Goal: Task Accomplishment & Management: Manage account settings

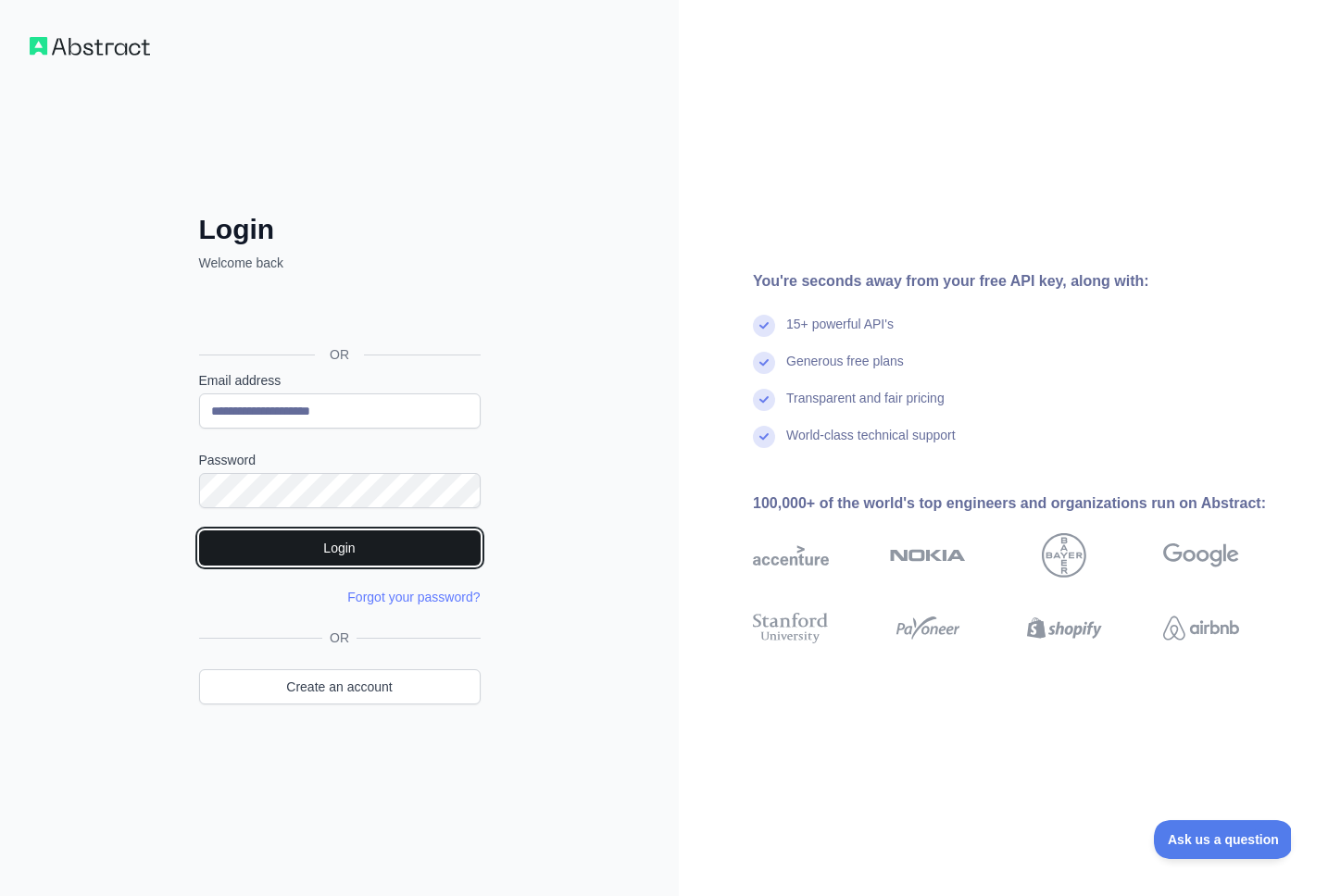
click at [346, 554] on button "Login" at bounding box center [339, 547] width 282 height 35
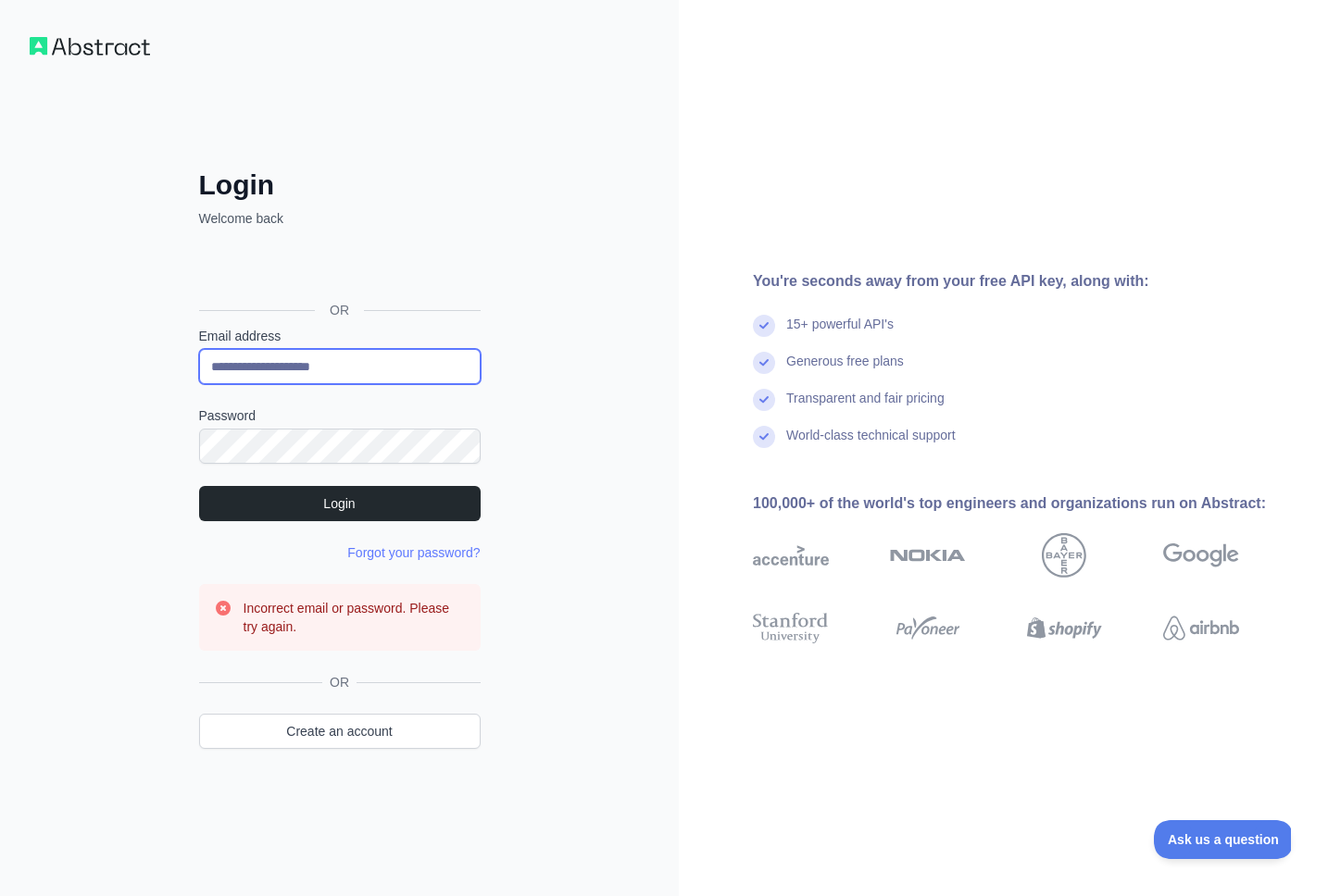
click at [300, 362] on input "**********" at bounding box center [339, 366] width 282 height 35
click at [299, 362] on input "**********" at bounding box center [339, 366] width 282 height 35
type input "**********"
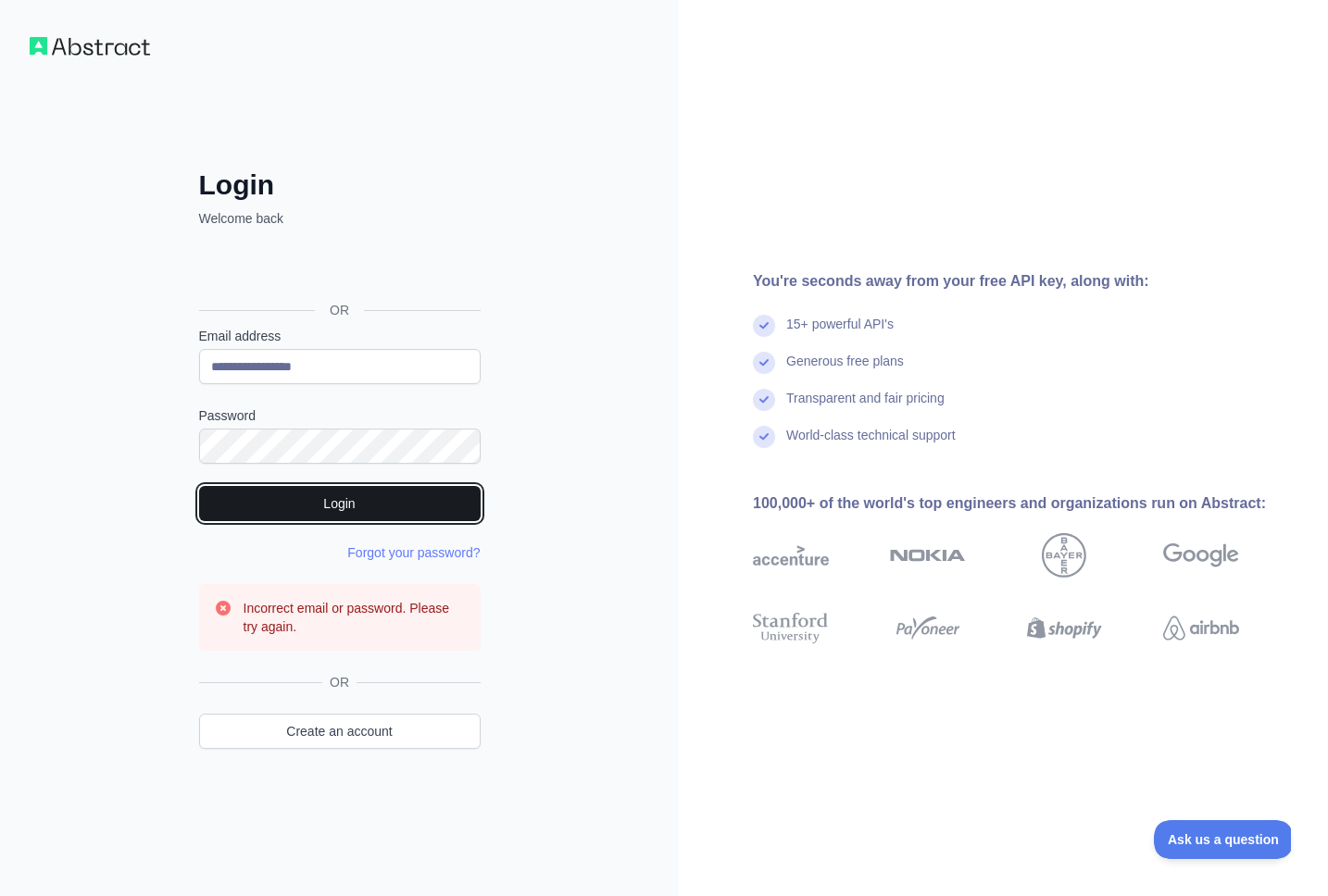
click at [334, 498] on button "Login" at bounding box center [339, 503] width 282 height 35
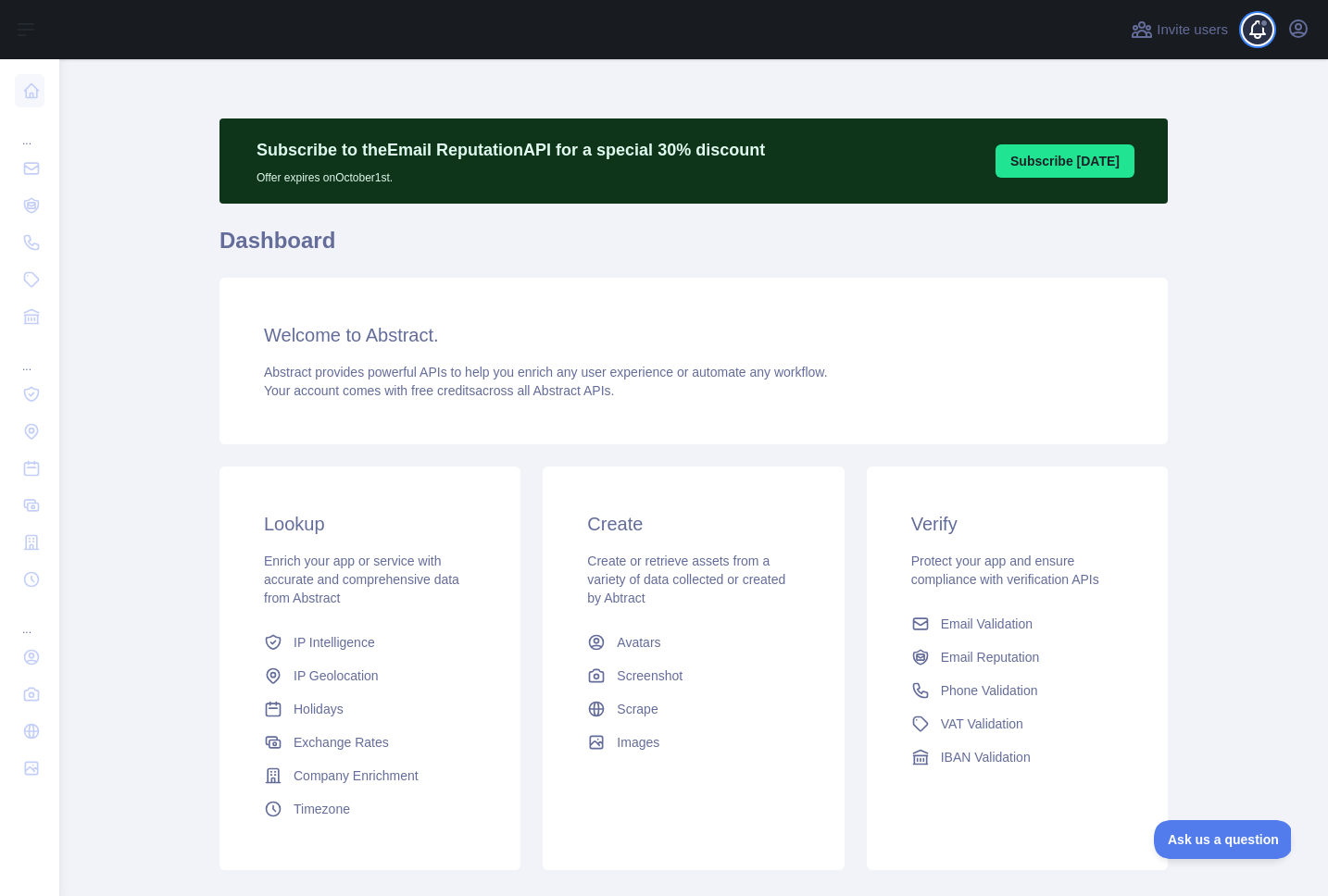
click at [1259, 31] on span at bounding box center [1265, 30] width 37 height 59
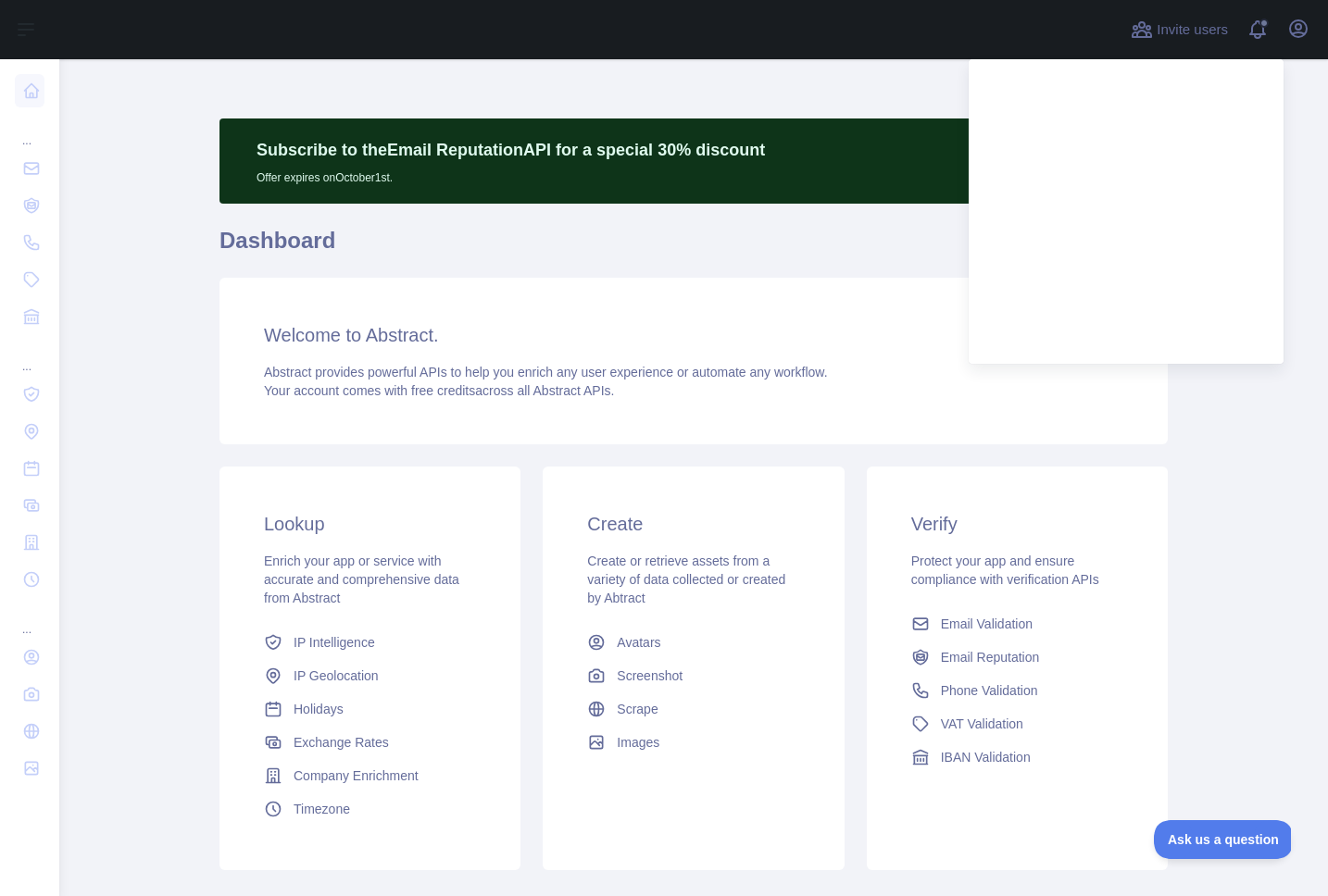
click at [1311, 115] on main "Subscribe to the Email Reputation API for a special 30 % discount Offer expires…" at bounding box center [694, 478] width 1269 height 837
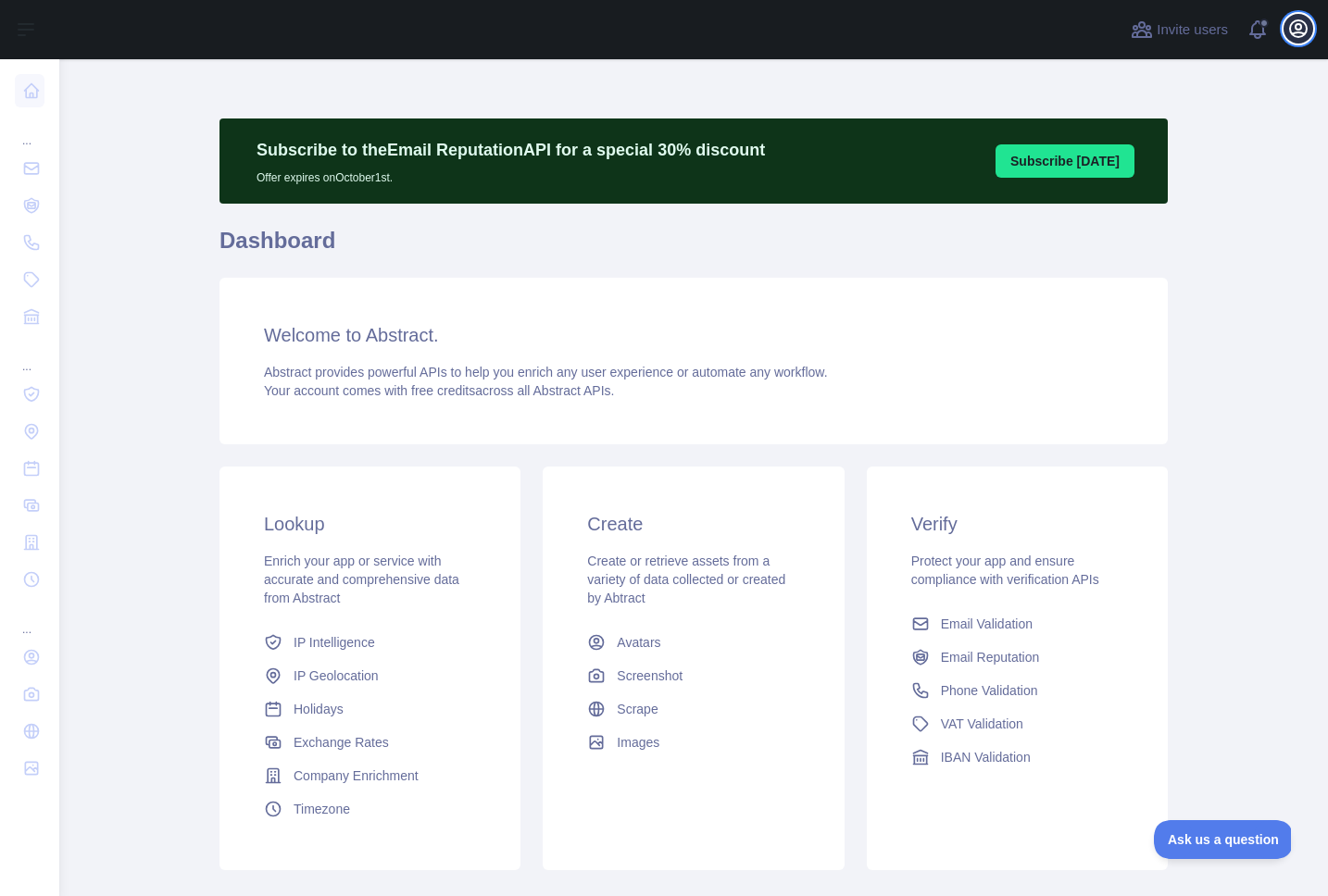
click at [1302, 33] on icon "button" at bounding box center [1297, 28] width 16 height 16
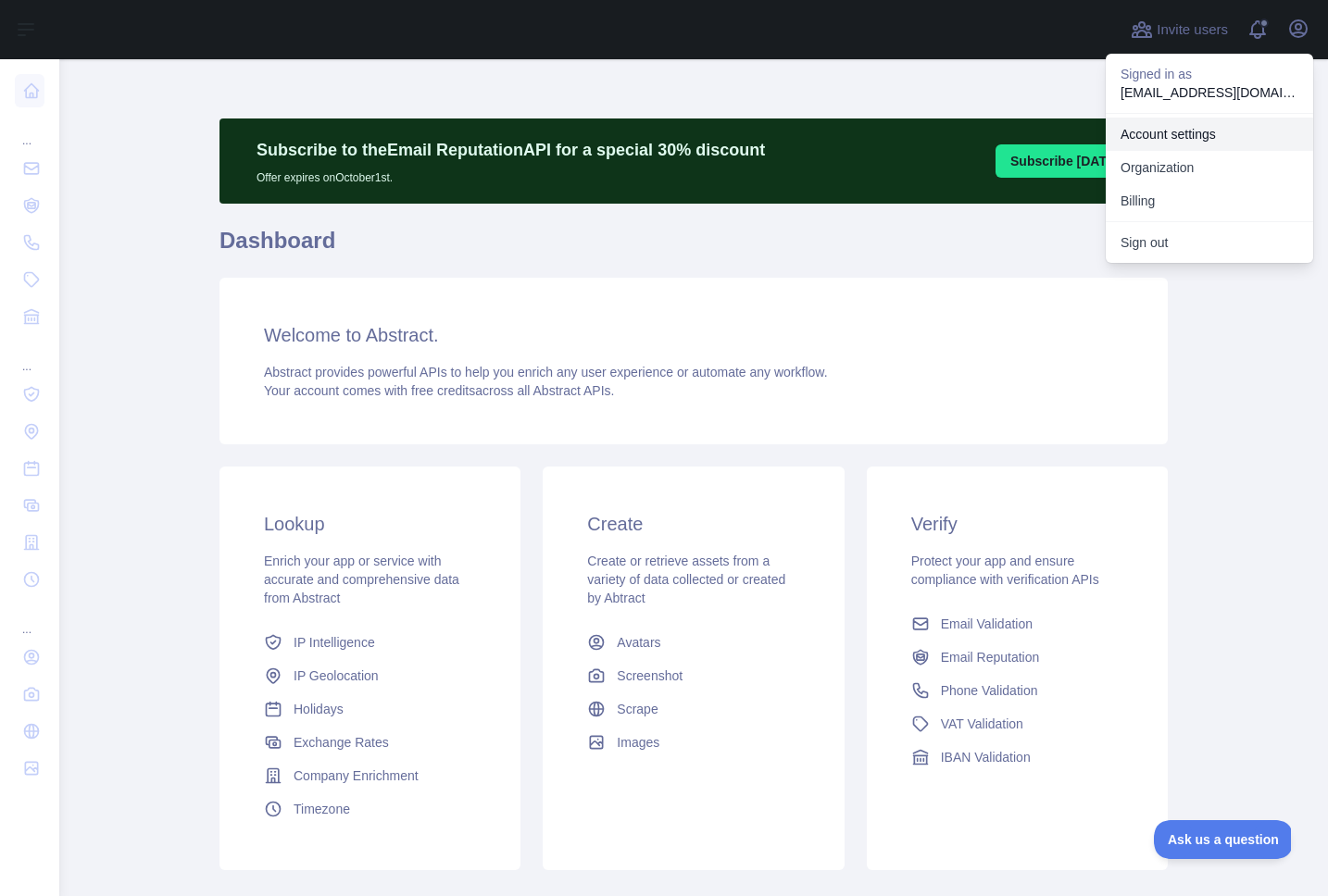
click at [1195, 136] on link "Account settings" at bounding box center [1209, 134] width 207 height 33
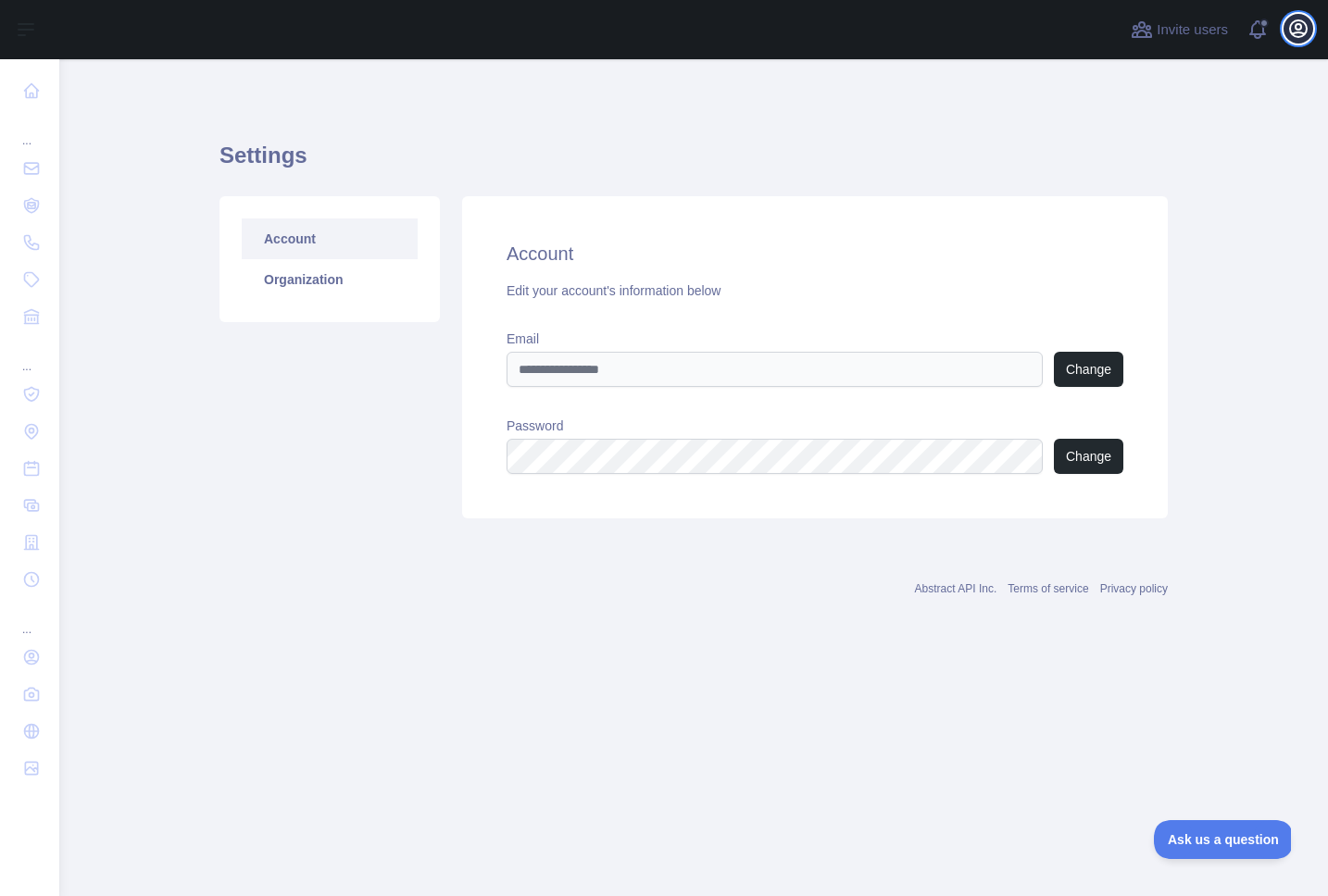
click at [1297, 32] on icon "button" at bounding box center [1297, 28] width 22 height 22
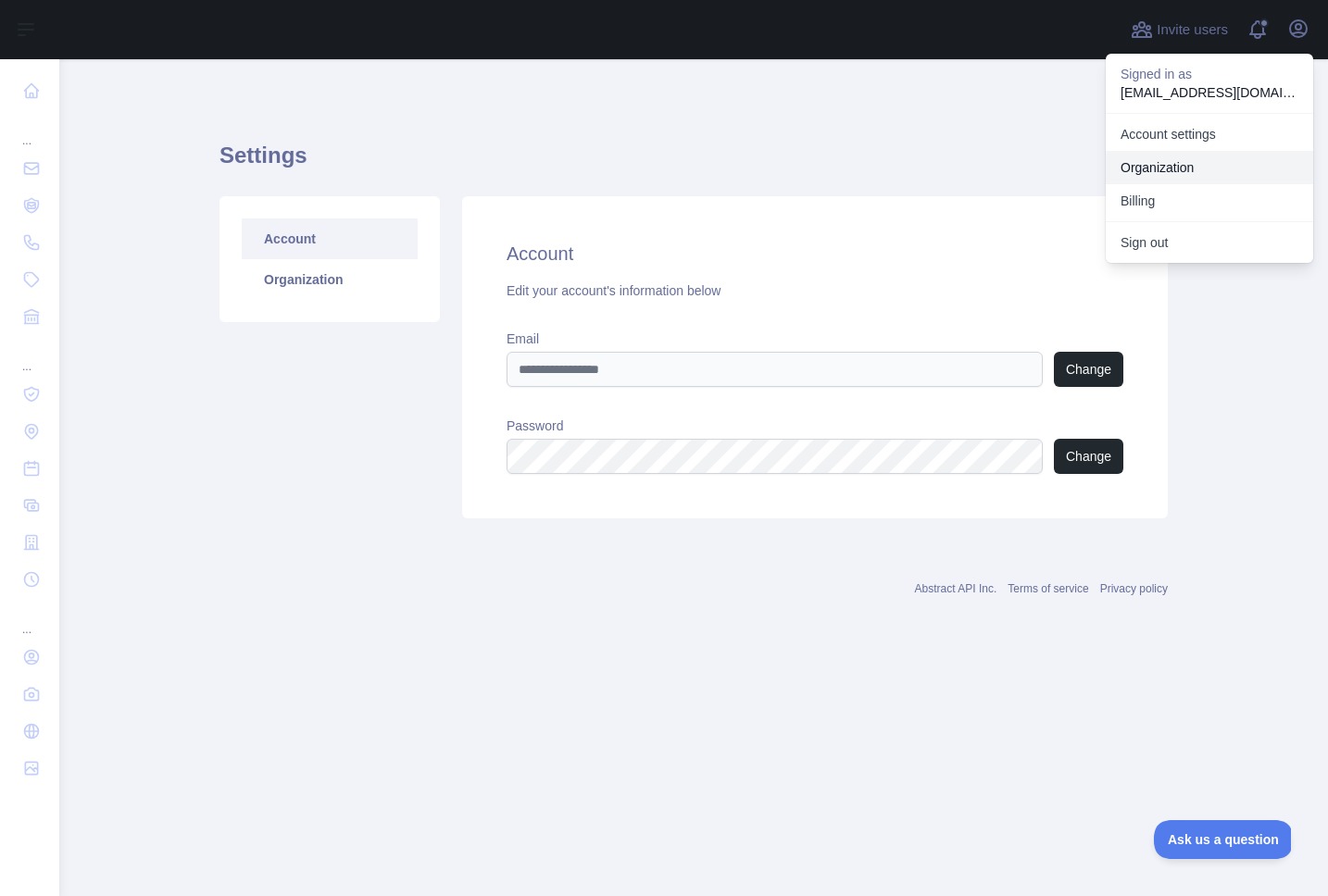
click at [1189, 167] on link "Organization" at bounding box center [1209, 167] width 207 height 33
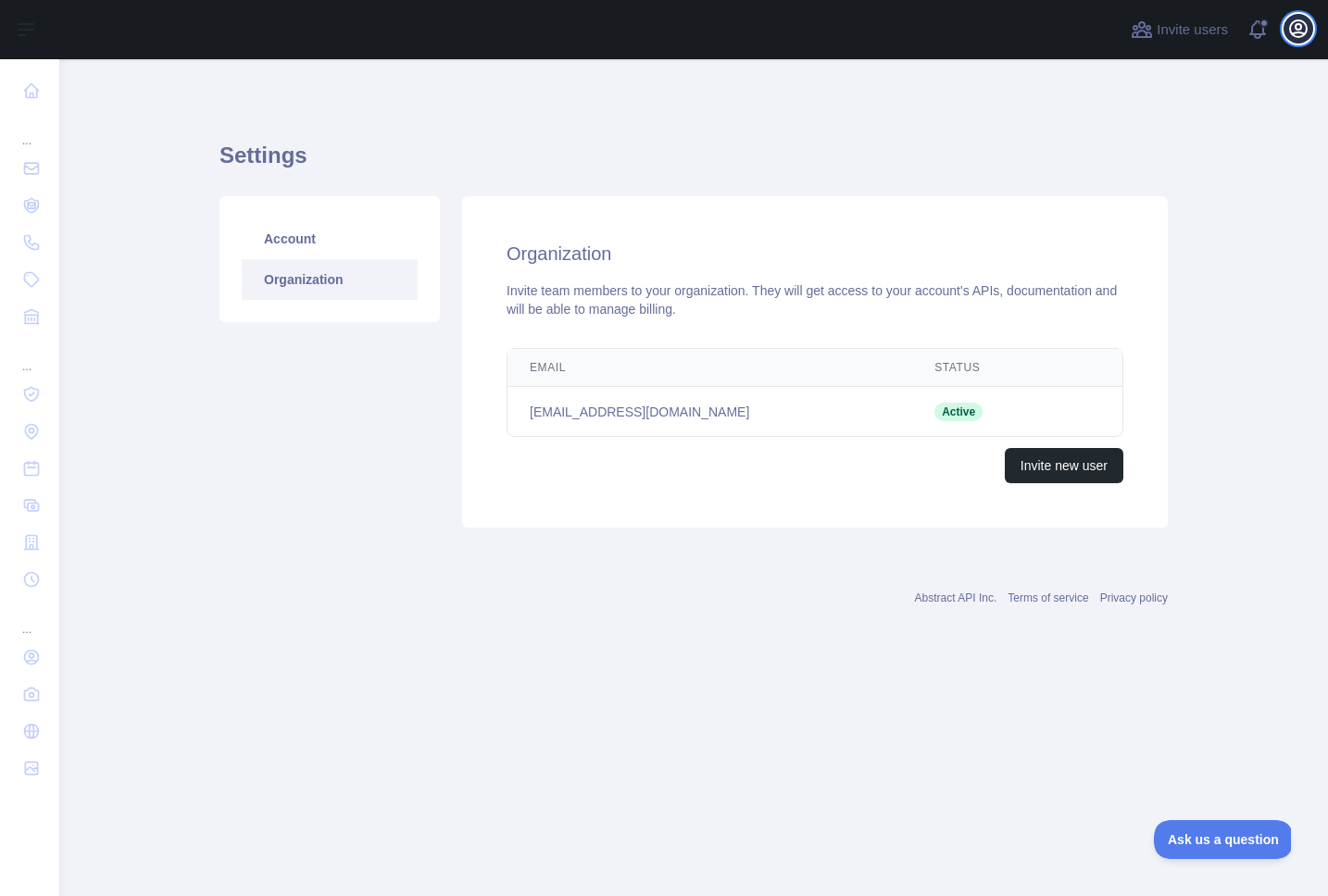
click at [1296, 38] on icon "button" at bounding box center [1297, 28] width 22 height 22
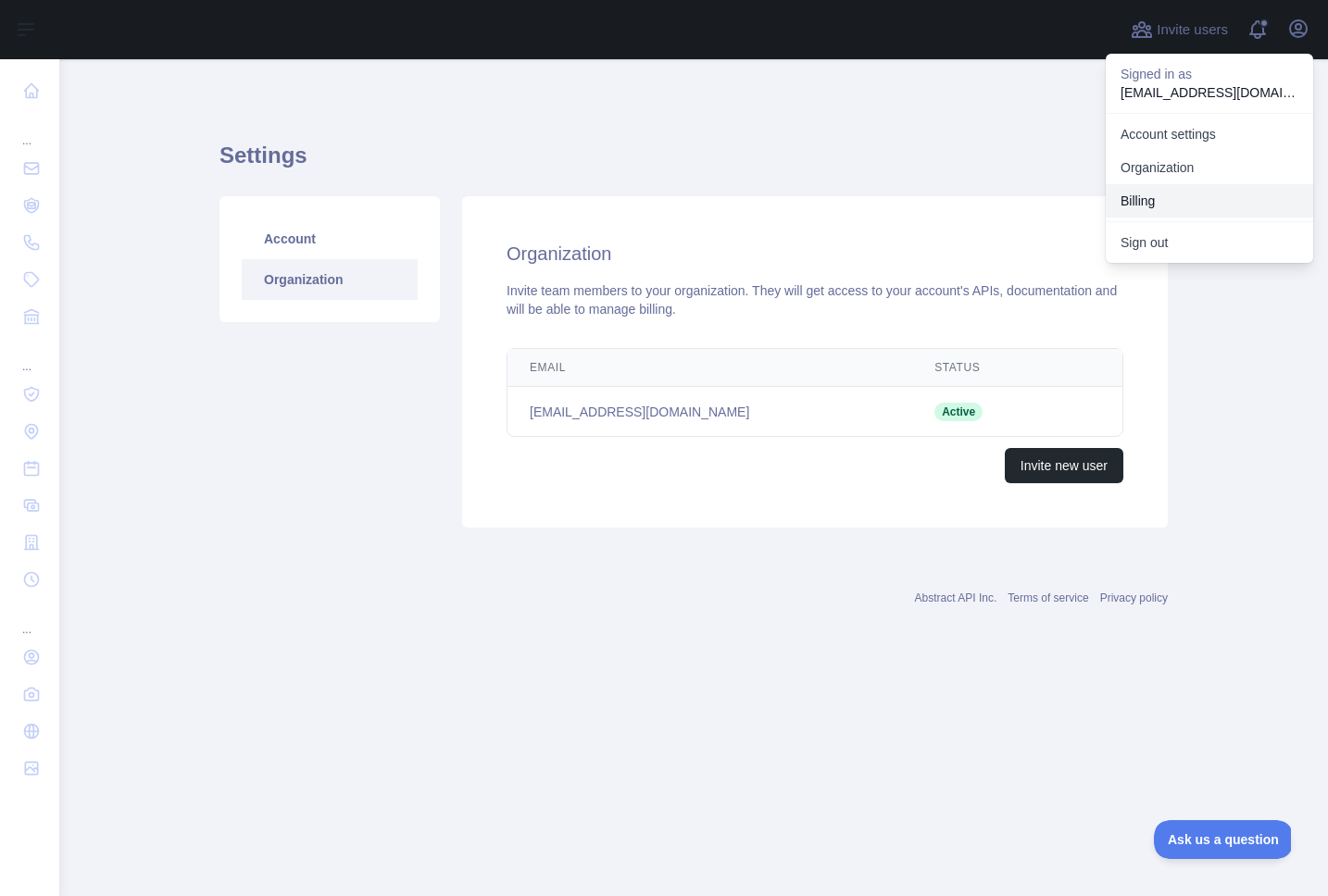
click at [1184, 201] on button "Billing" at bounding box center [1209, 201] width 207 height 33
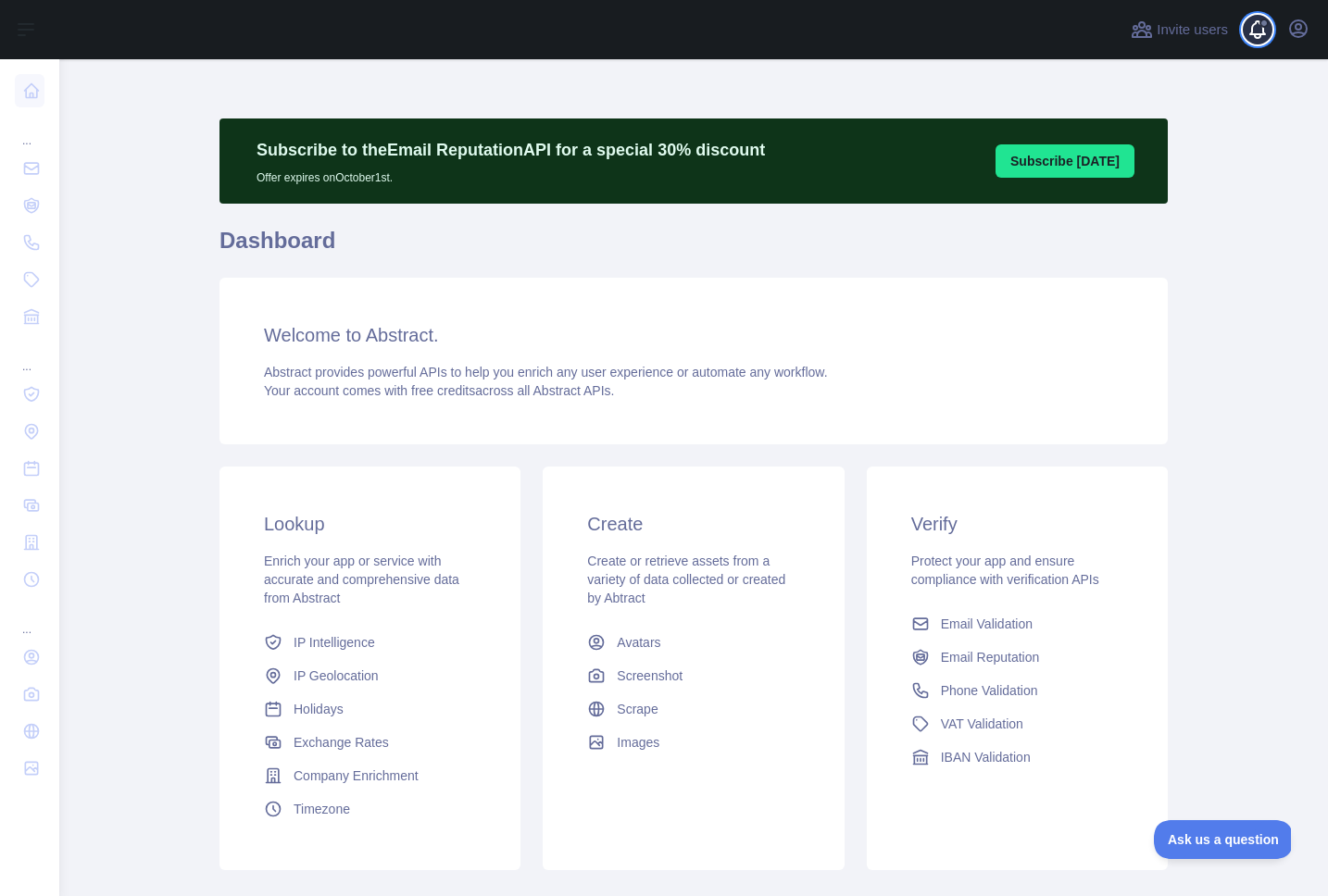
click at [1261, 36] on span at bounding box center [1265, 30] width 37 height 59
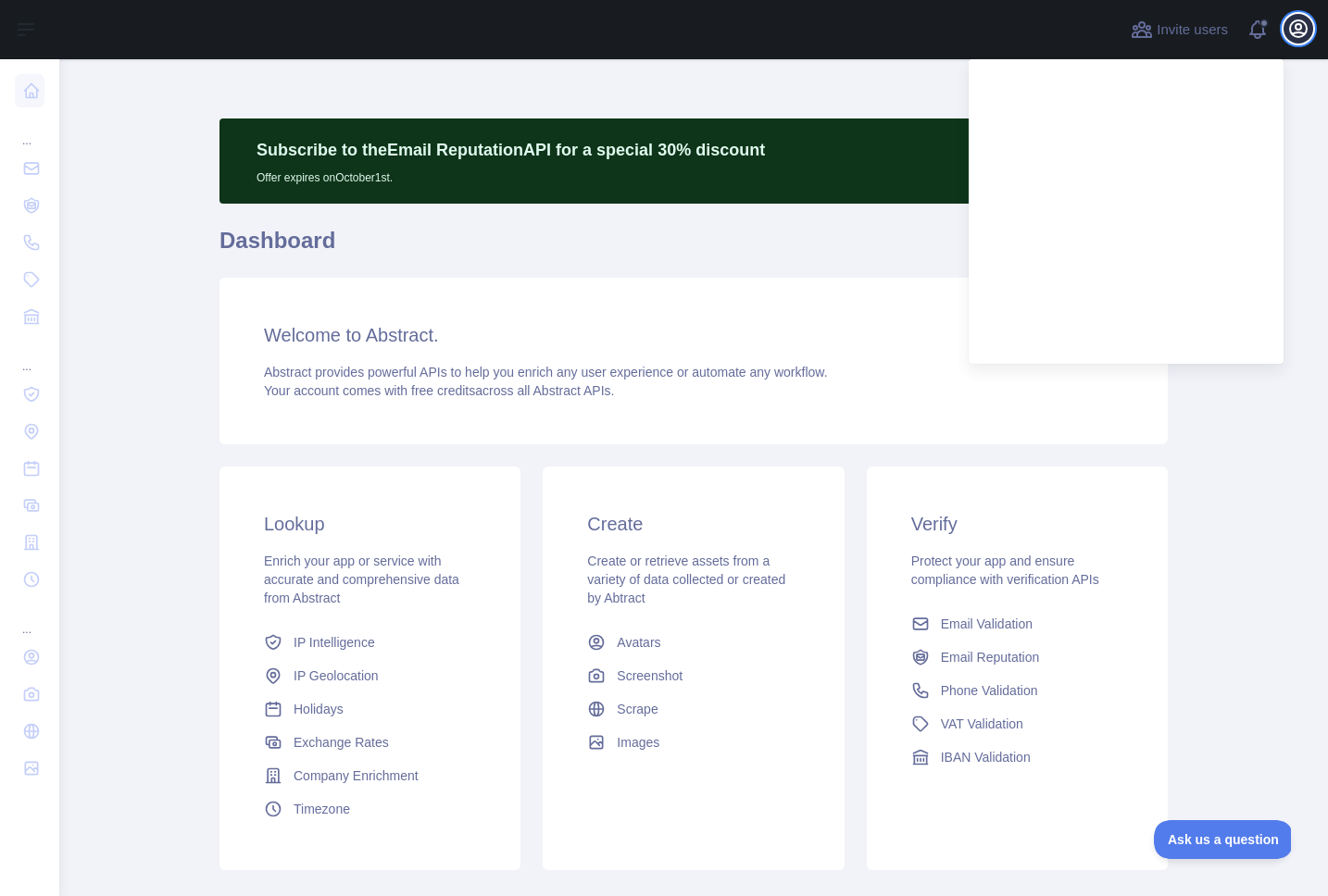
click at [1291, 32] on icon "button" at bounding box center [1297, 28] width 16 height 16
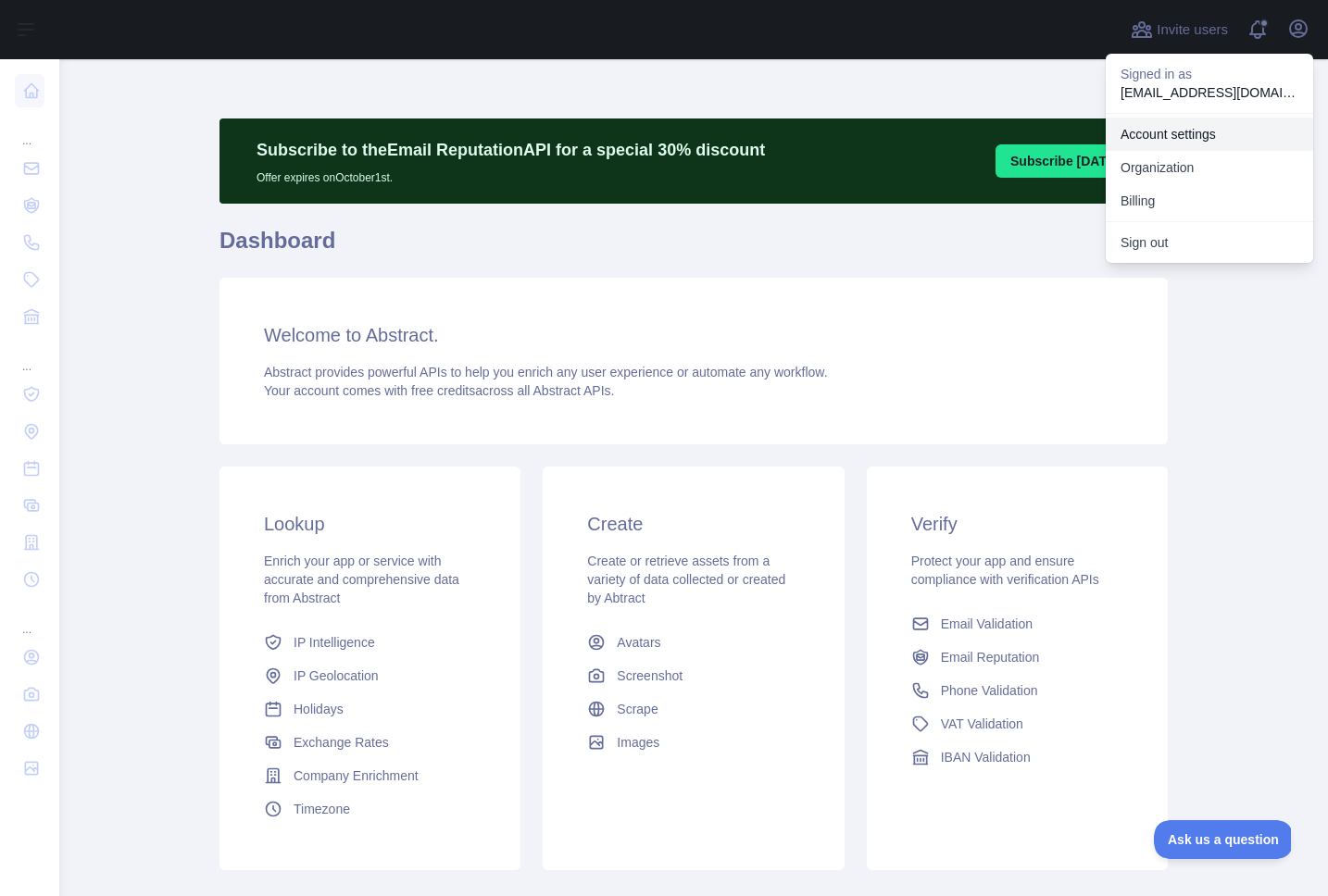
click at [1152, 138] on link "Account settings" at bounding box center [1209, 134] width 207 height 33
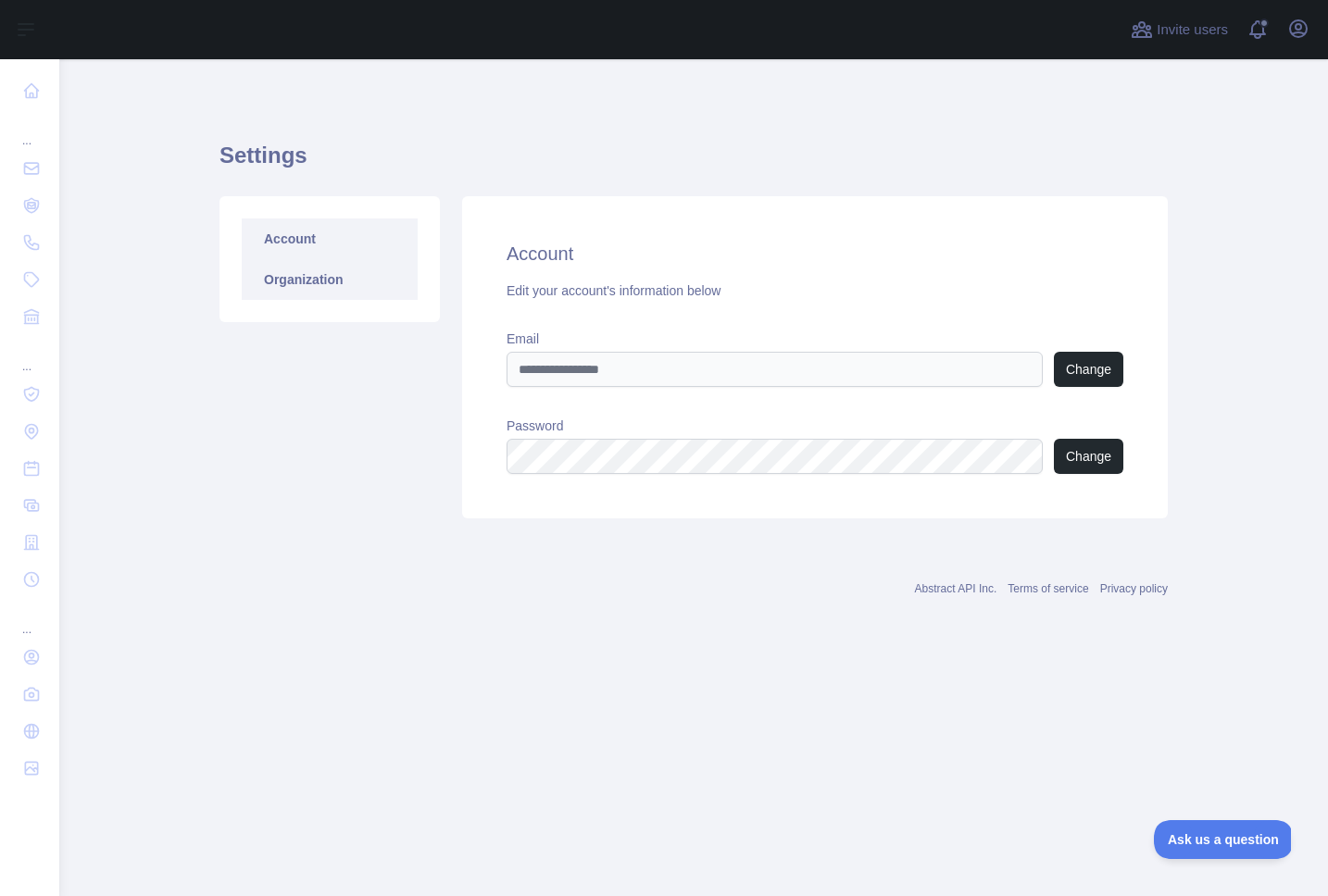
click at [300, 281] on link "Organization" at bounding box center [330, 279] width 176 height 41
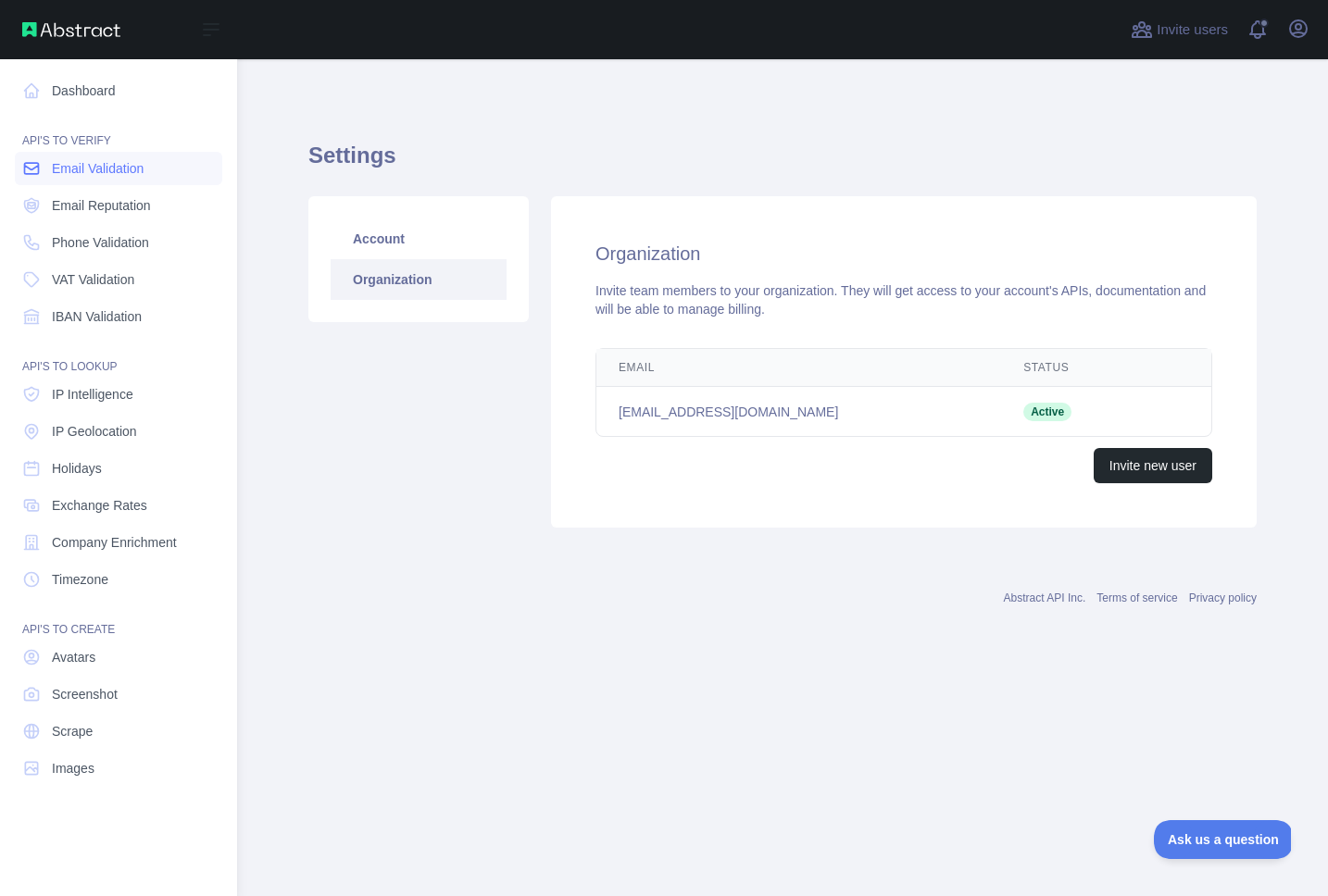
click at [66, 166] on span "Email Validation" at bounding box center [97, 168] width 92 height 18
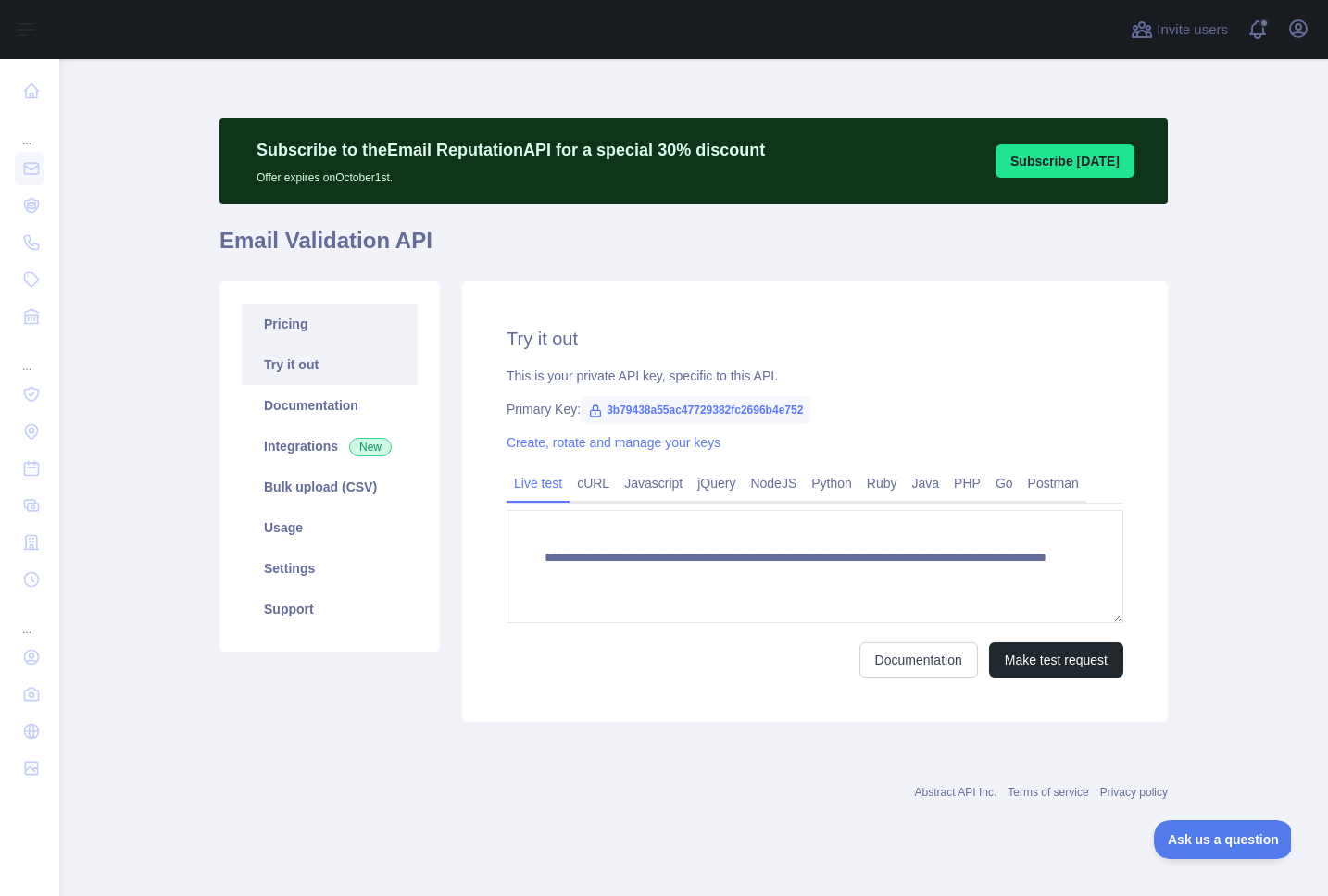
click at [272, 328] on link "Pricing" at bounding box center [330, 324] width 176 height 41
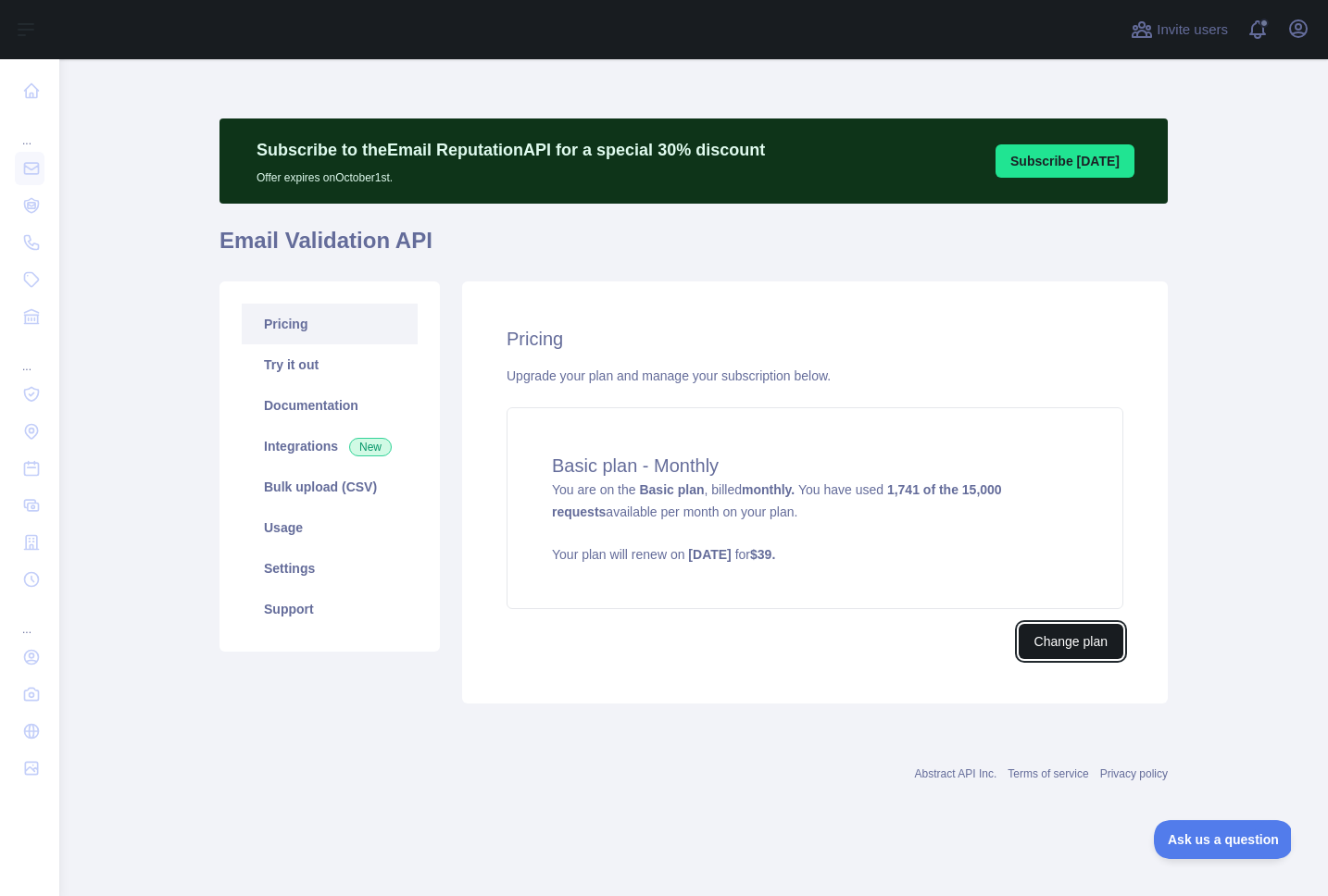
click at [1083, 629] on button "Change plan" at bounding box center [1071, 641] width 105 height 35
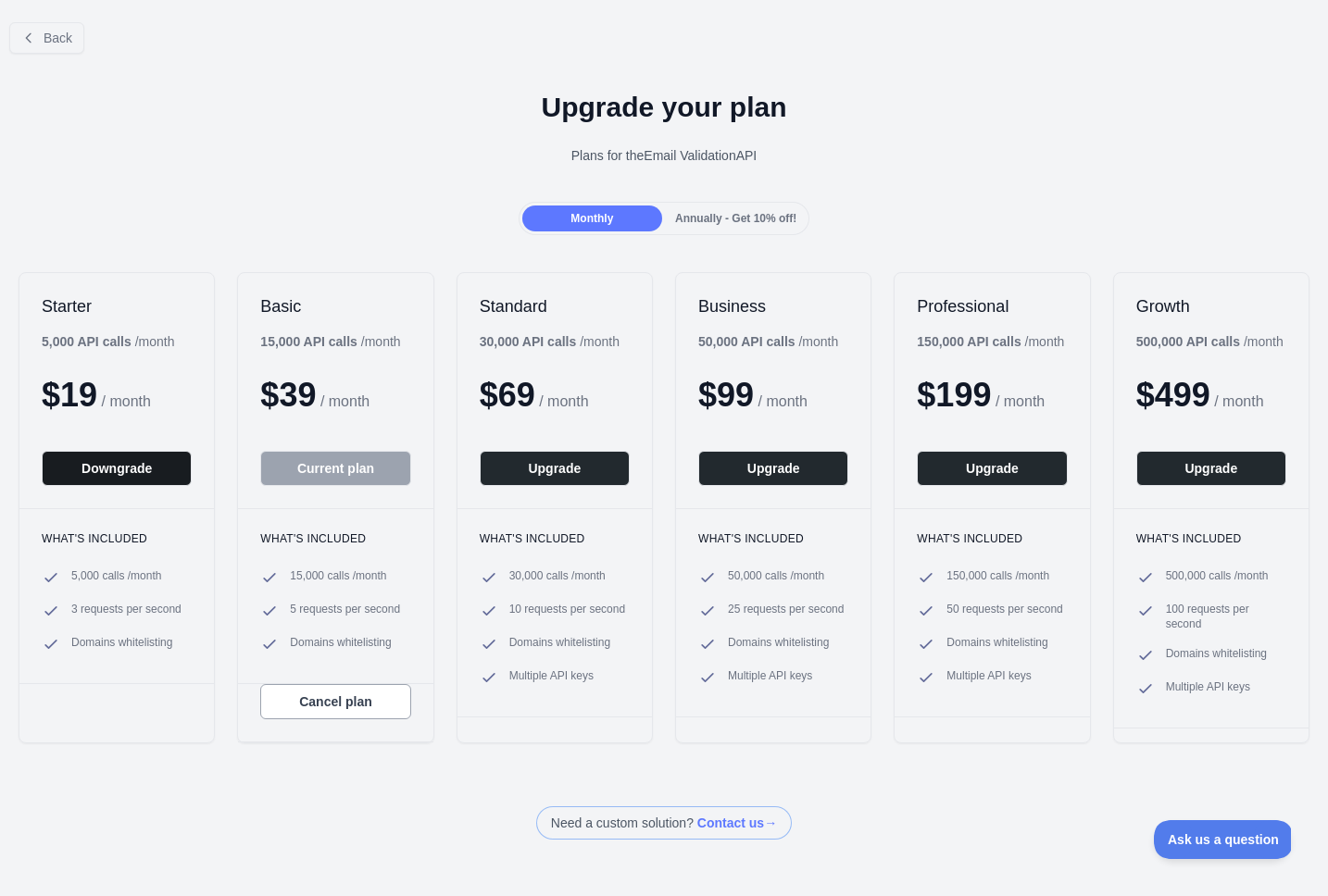
click at [78, 469] on button "Downgrade" at bounding box center [117, 468] width 150 height 35
click at [33, 31] on icon at bounding box center [29, 38] width 15 height 15
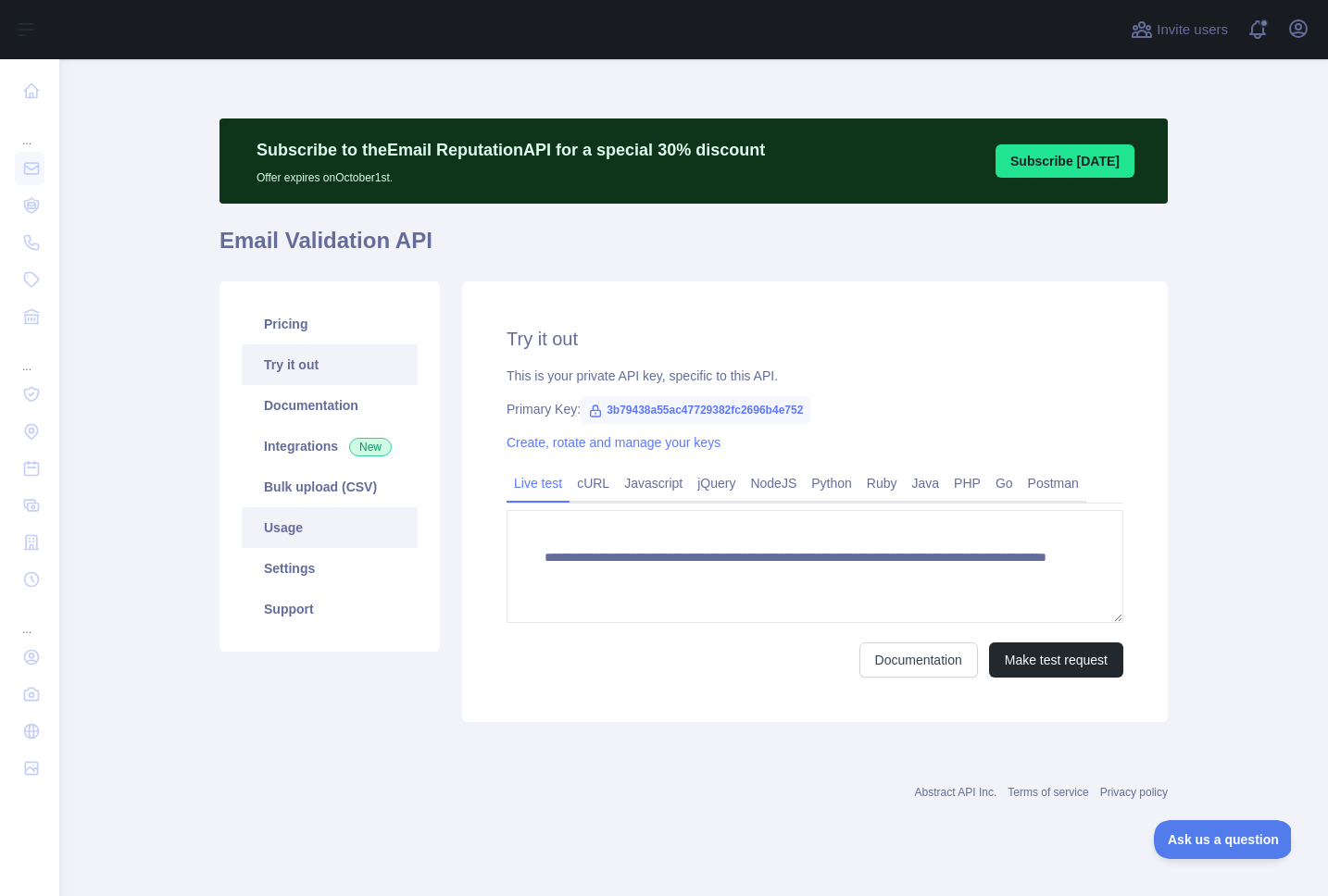
click at [271, 529] on link "Usage" at bounding box center [330, 527] width 176 height 41
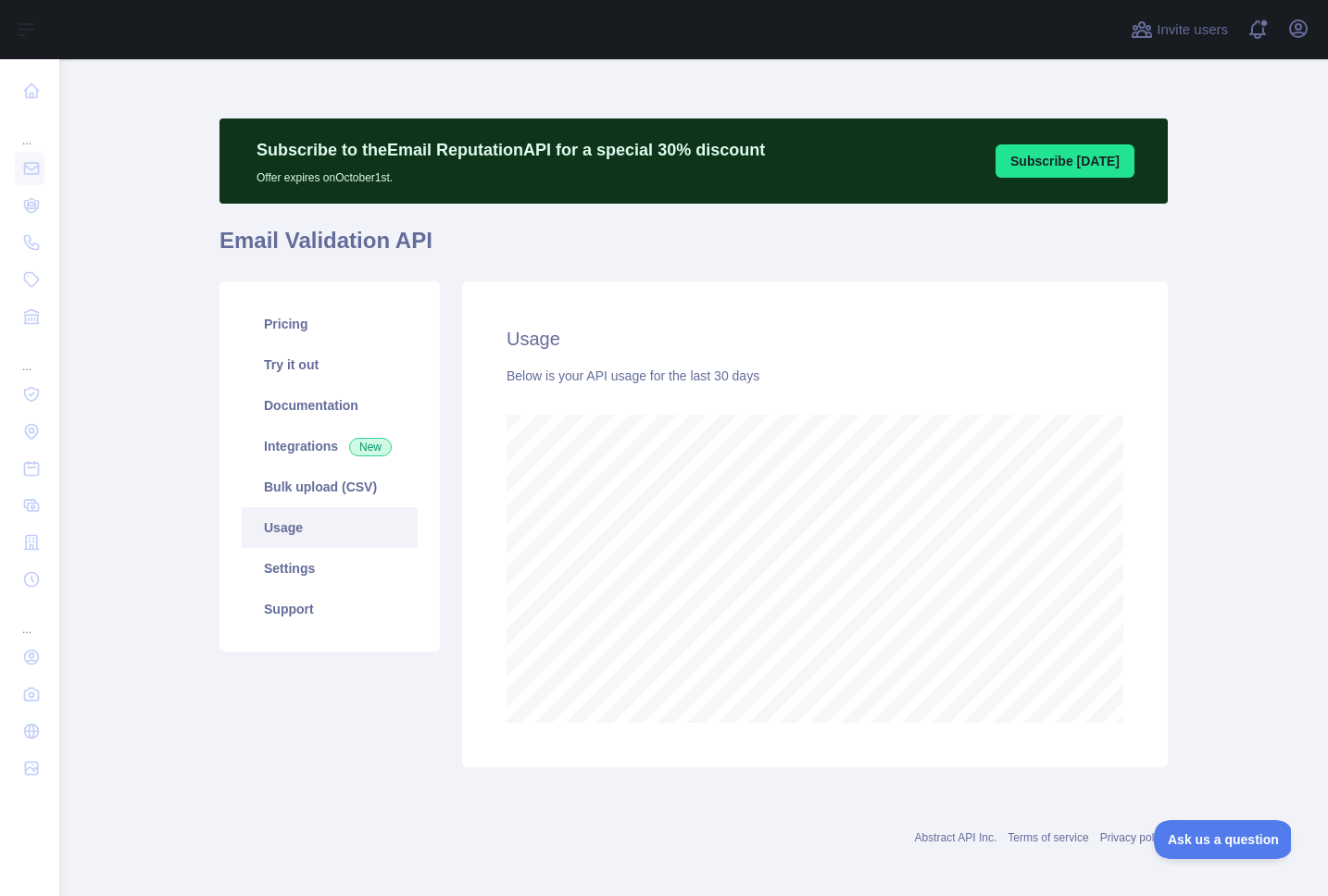
scroll to position [837, 1269]
click at [294, 576] on link "Settings" at bounding box center [330, 568] width 176 height 41
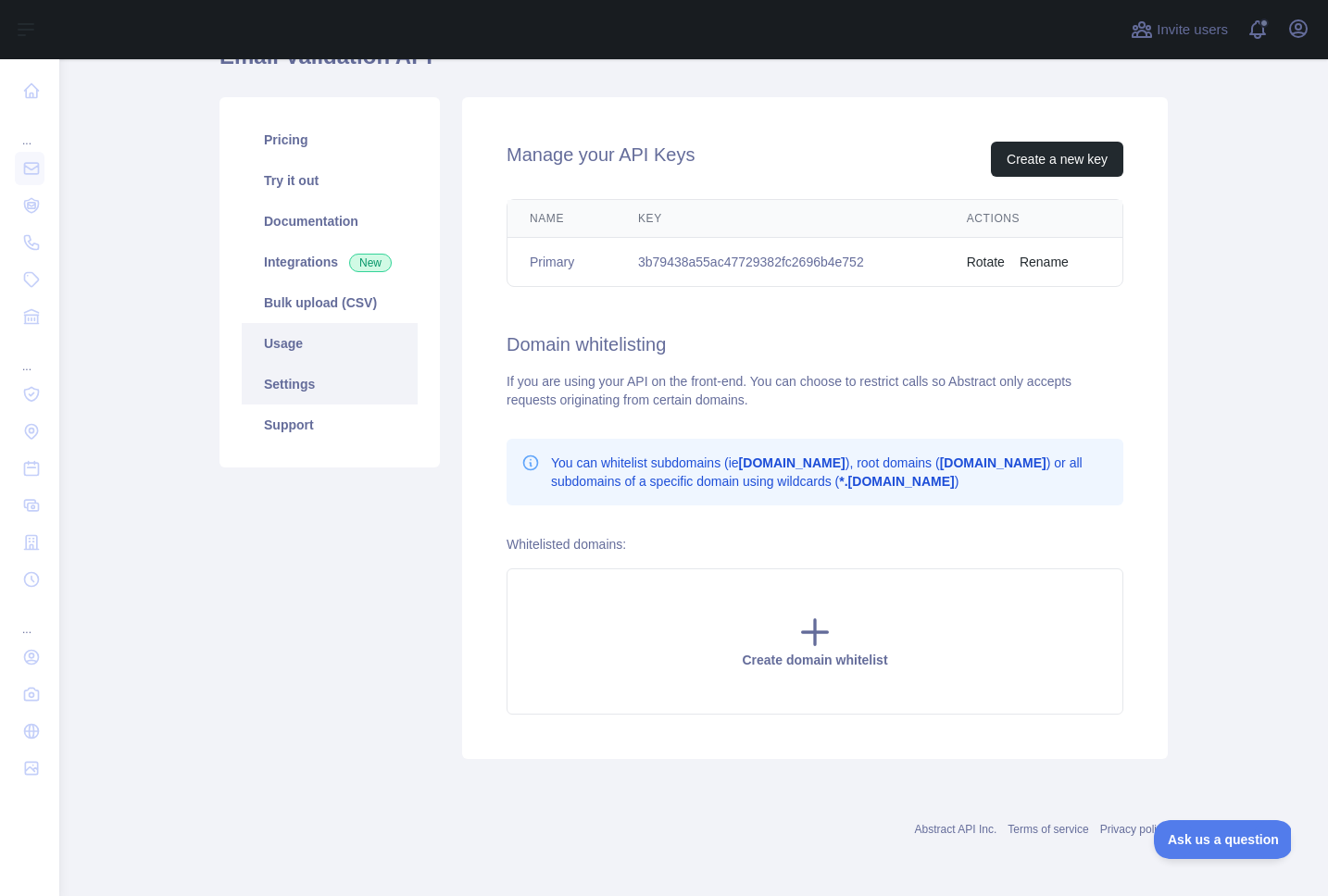
scroll to position [78, 0]
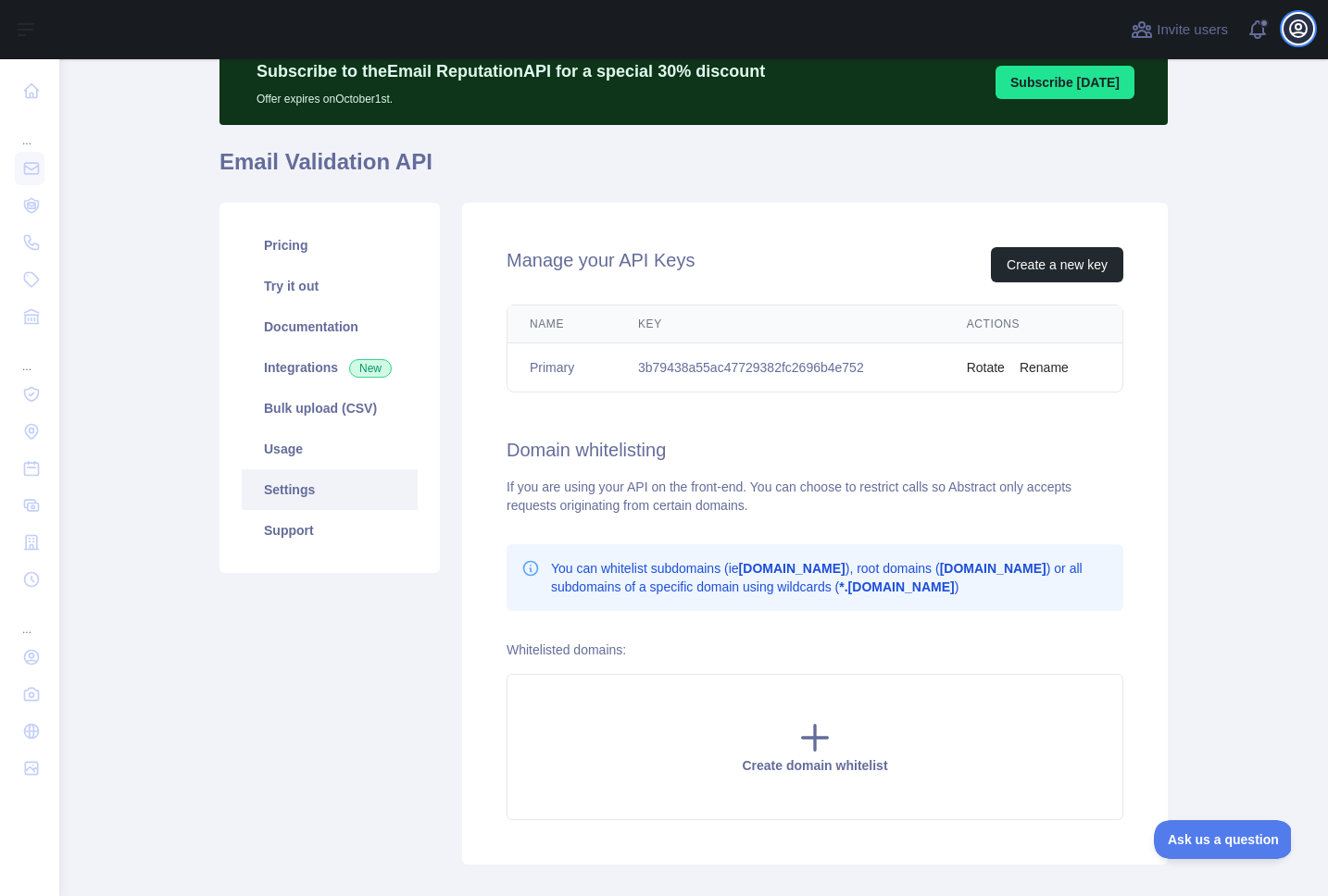
click at [1292, 18] on icon "button" at bounding box center [1297, 28] width 22 height 22
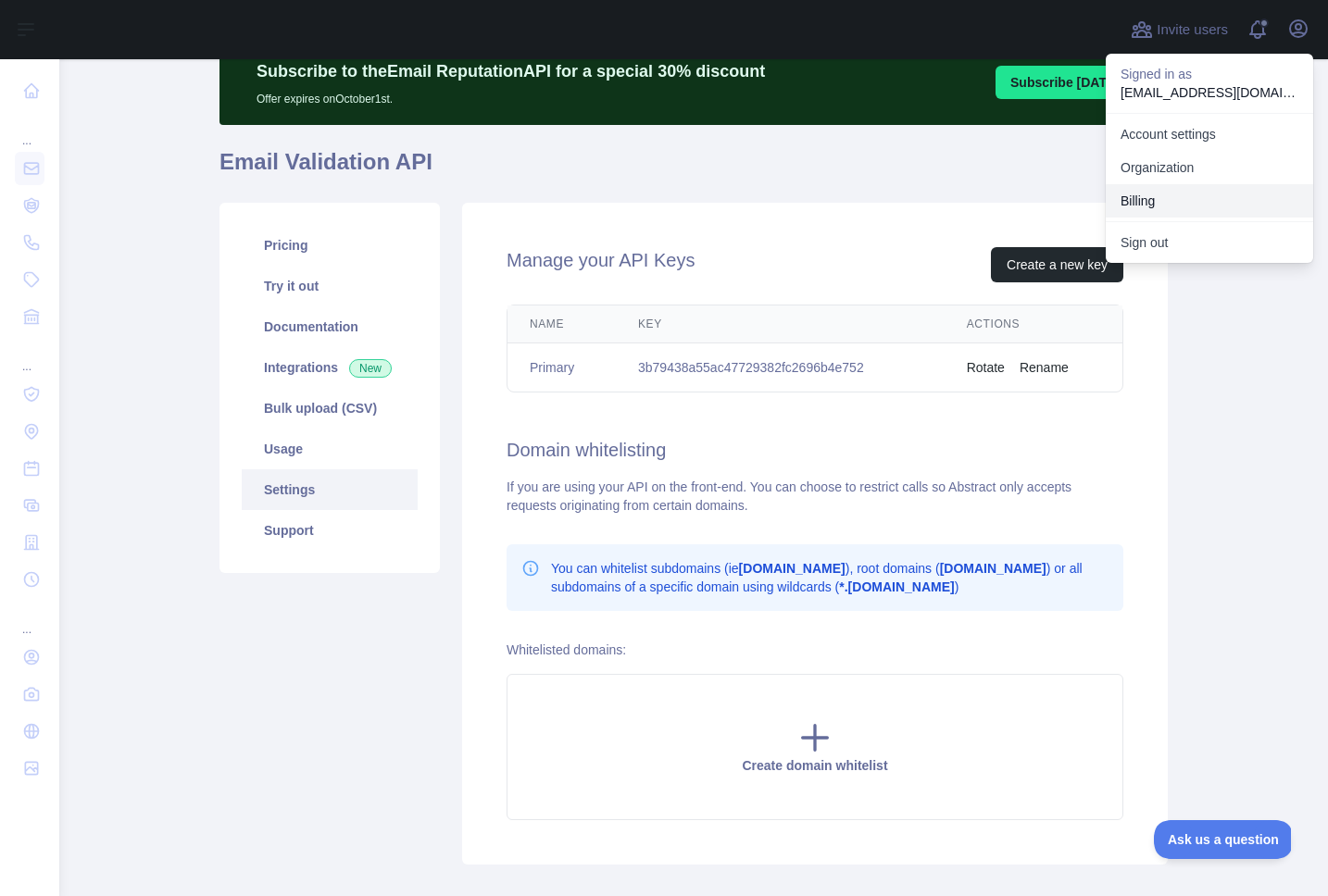
click at [1134, 196] on button "Billing" at bounding box center [1209, 201] width 207 height 33
